Goal: Find specific page/section: Find specific page/section

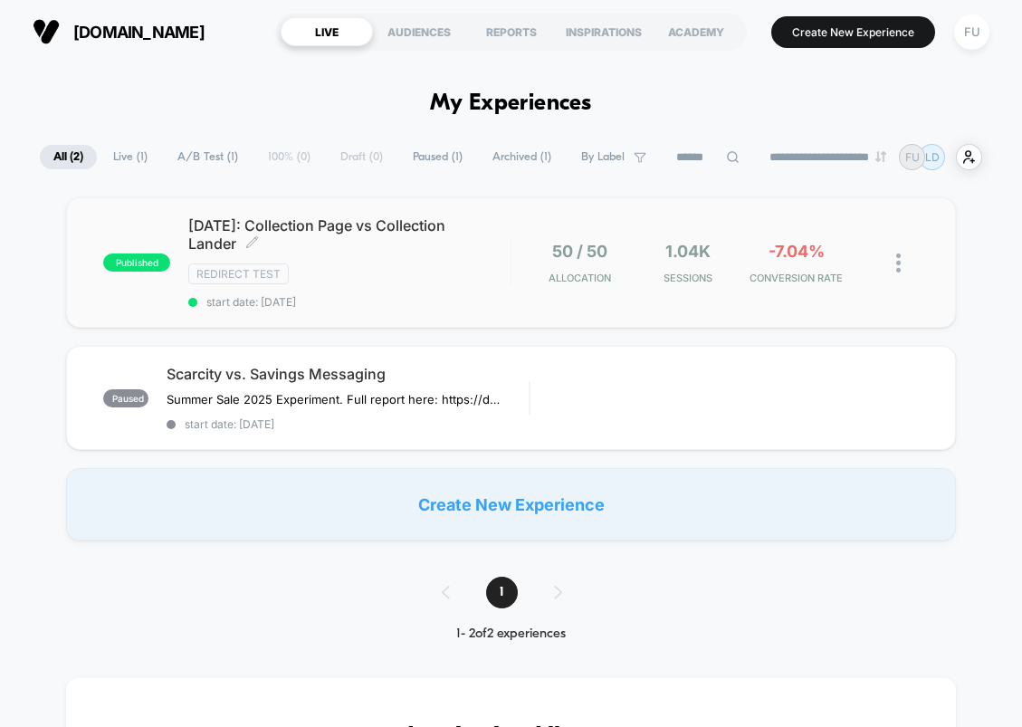
click at [381, 266] on div "Redirect Test" at bounding box center [348, 273] width 321 height 21
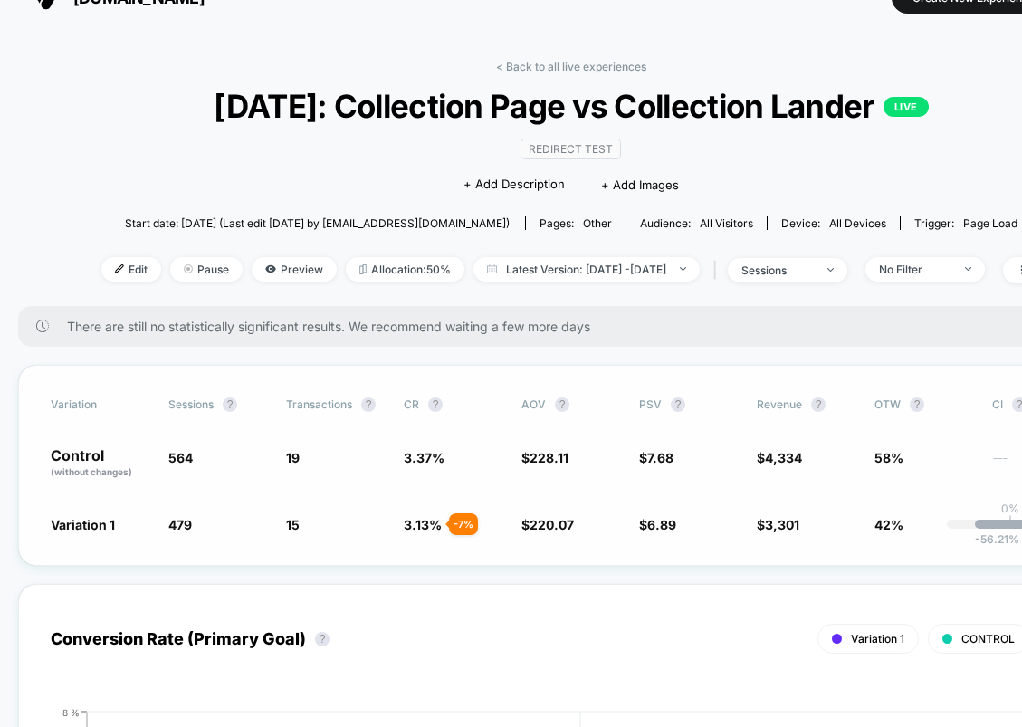
scroll to position [40, 0]
